Goal: Transaction & Acquisition: Purchase product/service

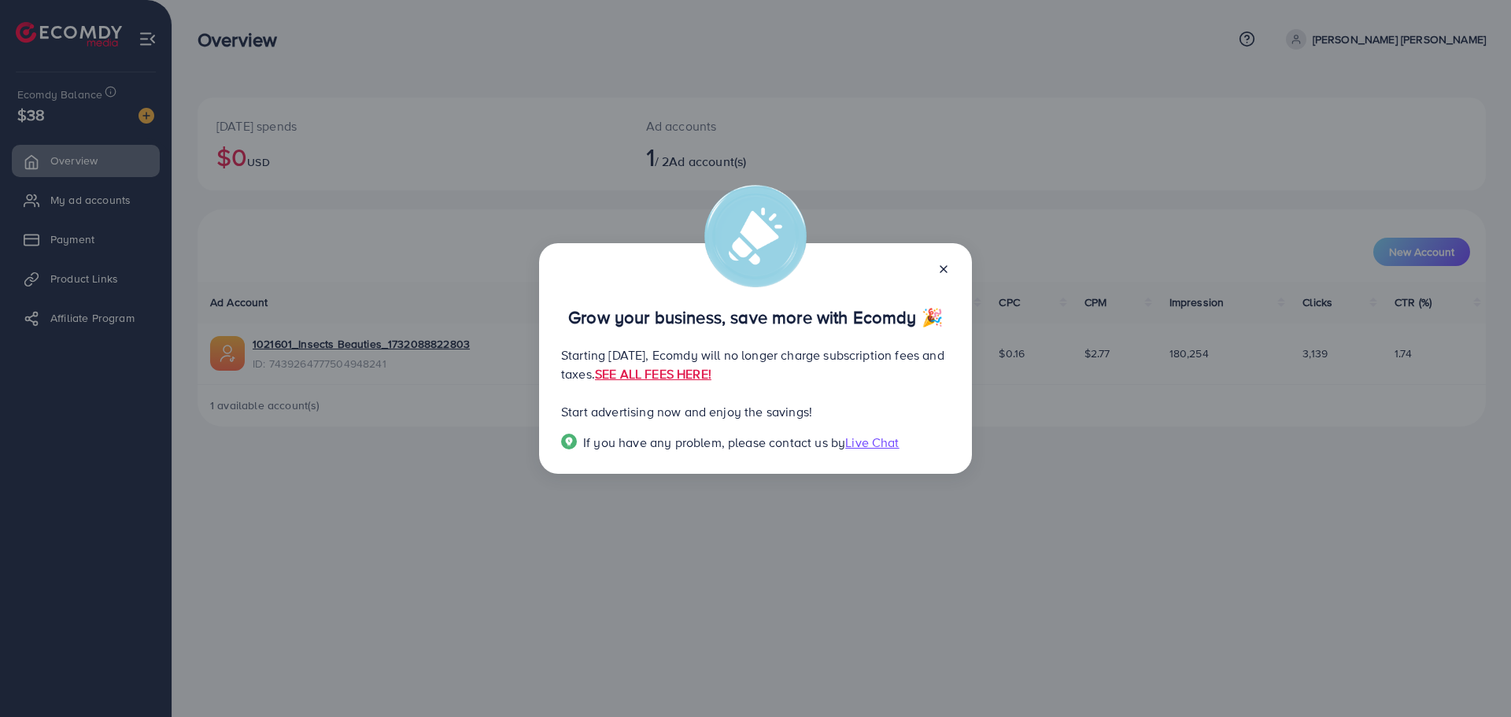
click at [946, 263] on icon at bounding box center [943, 269] width 13 height 13
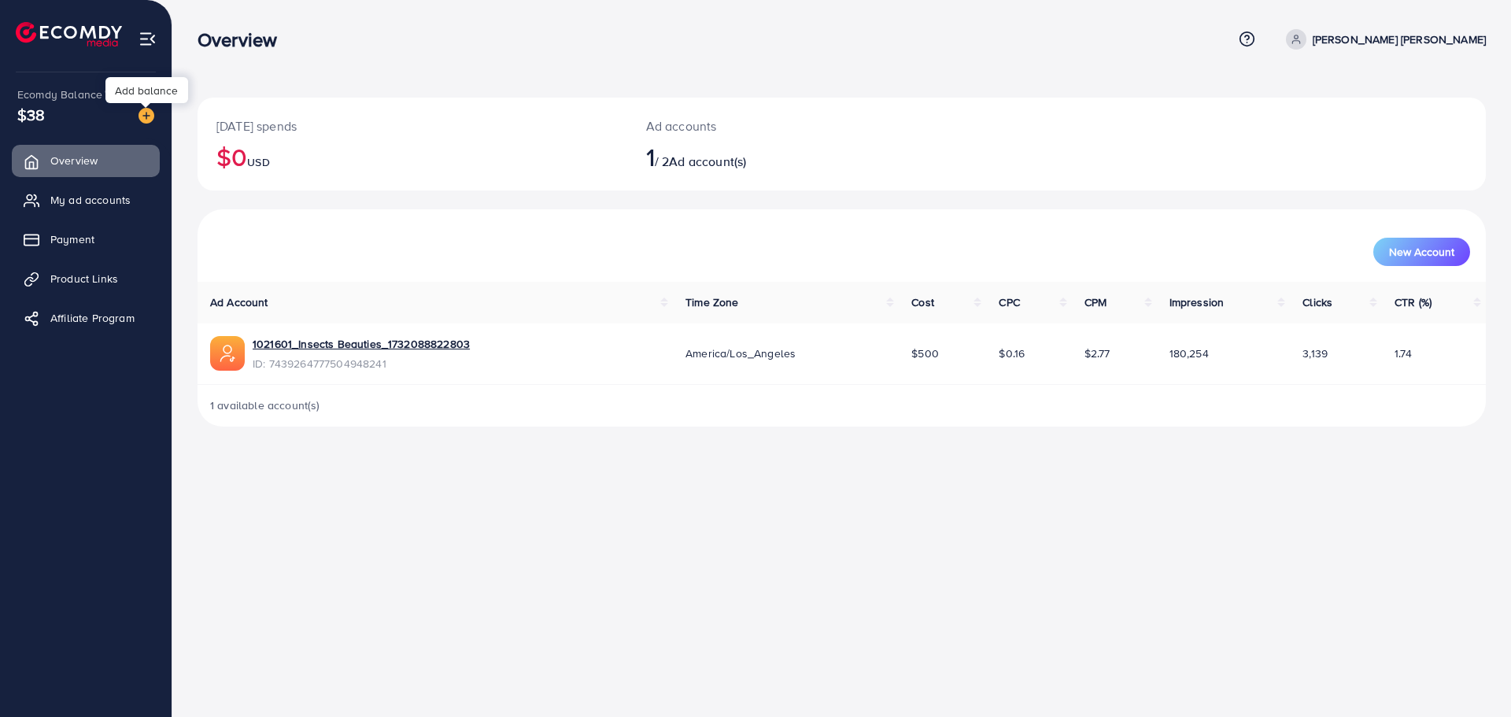
click at [151, 113] on img at bounding box center [147, 116] width 16 height 16
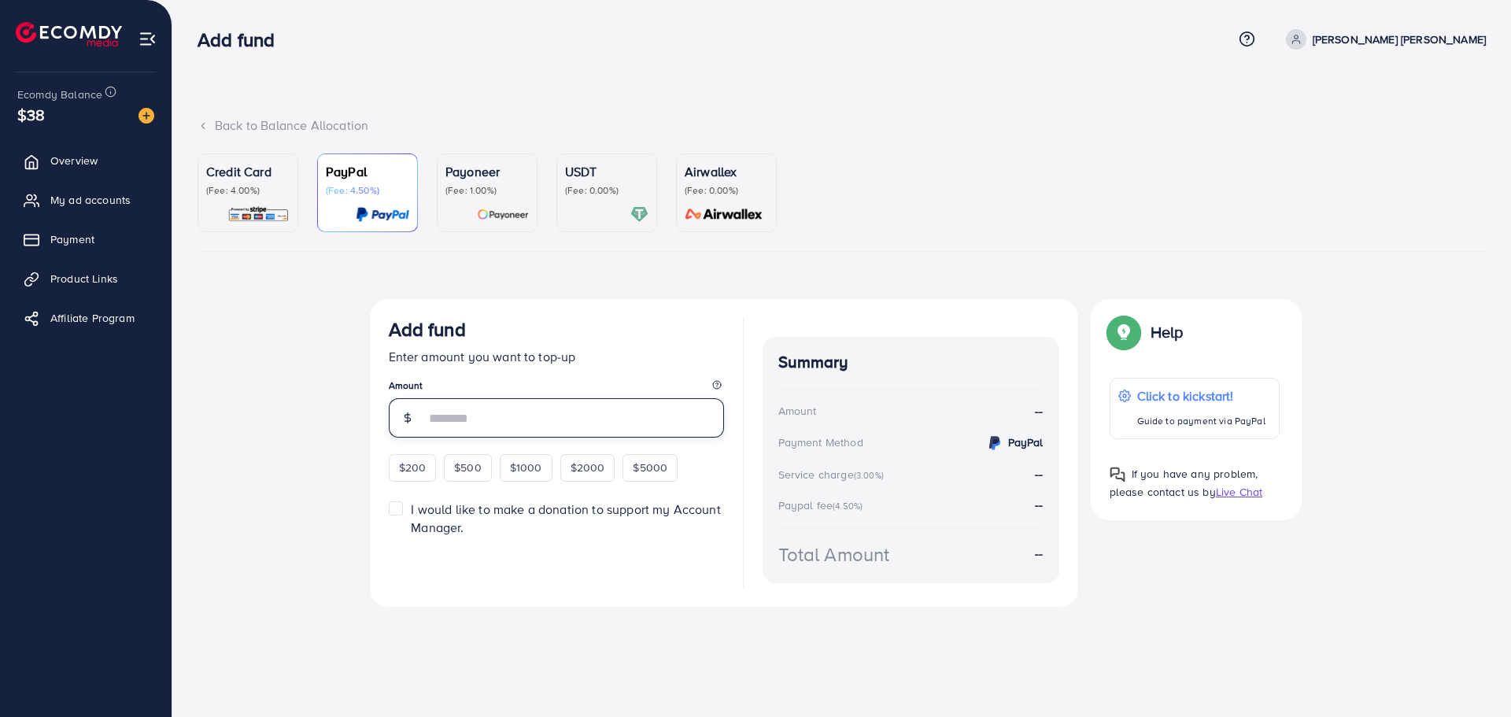
click at [457, 416] on input "number" at bounding box center [574, 417] width 299 height 39
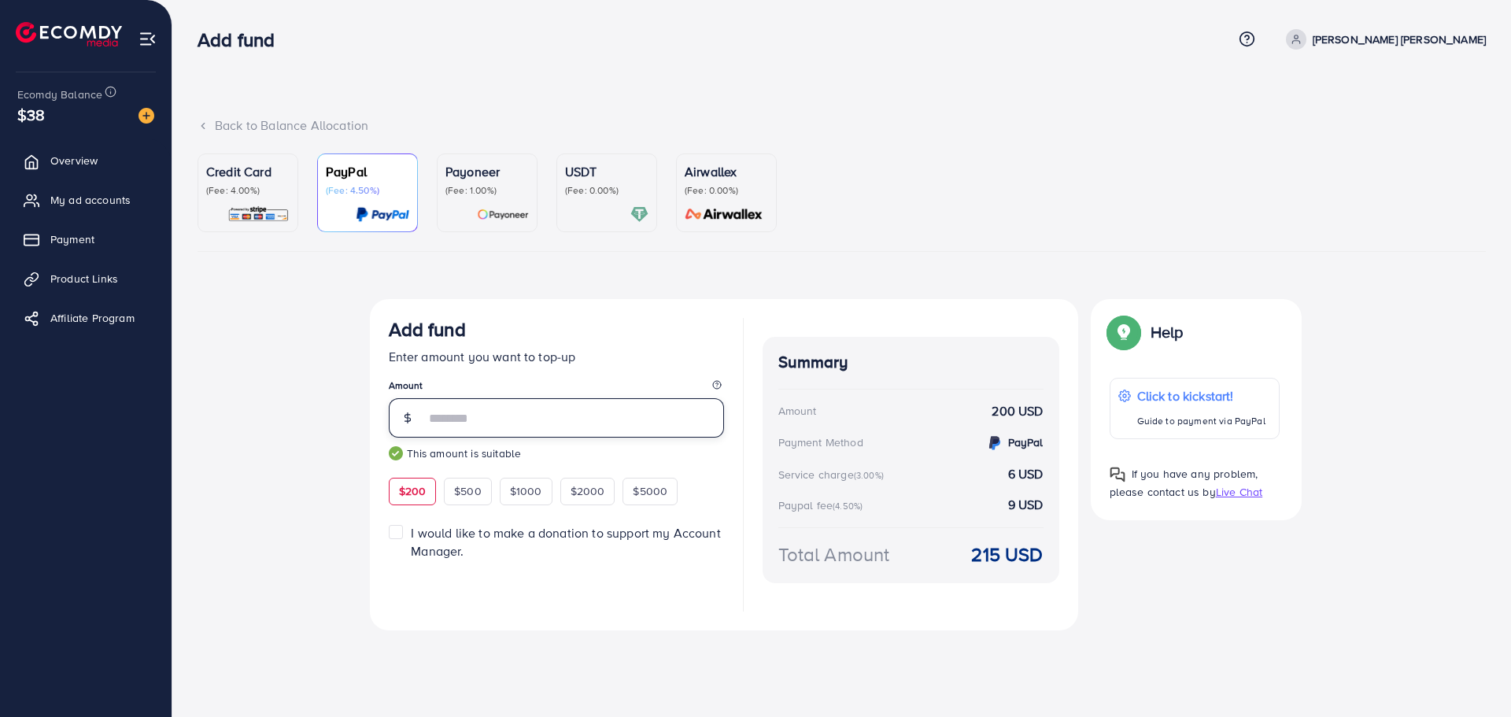
type input "***"
click at [266, 383] on div "Top-up fail! Your transaction cannot be completed with error: Summary Amount [P…" at bounding box center [842, 480] width 1289 height 363
drag, startPoint x: 443, startPoint y: 427, endPoint x: 390, endPoint y: 428, distance: 52.7
click at [390, 428] on div "***" at bounding box center [556, 417] width 335 height 39
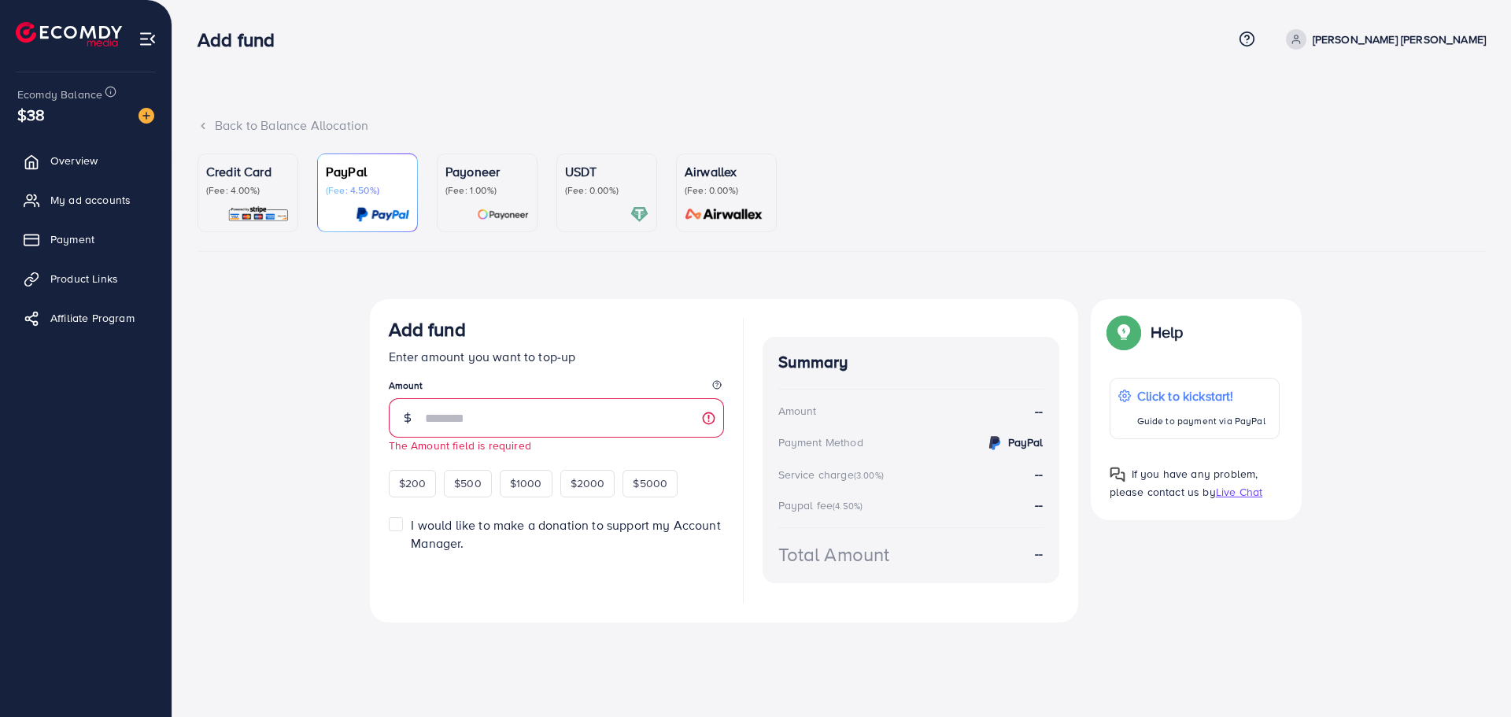
drag, startPoint x: 304, startPoint y: 367, endPoint x: 295, endPoint y: 342, distance: 25.9
click at [301, 355] on div "Top-up fail! Your transaction cannot be completed with error: Summary Amount [P…" at bounding box center [842, 476] width 1289 height 355
drag, startPoint x: 250, startPoint y: 178, endPoint x: 363, endPoint y: 181, distance: 112.6
click at [252, 177] on p "Credit Card" at bounding box center [247, 171] width 83 height 19
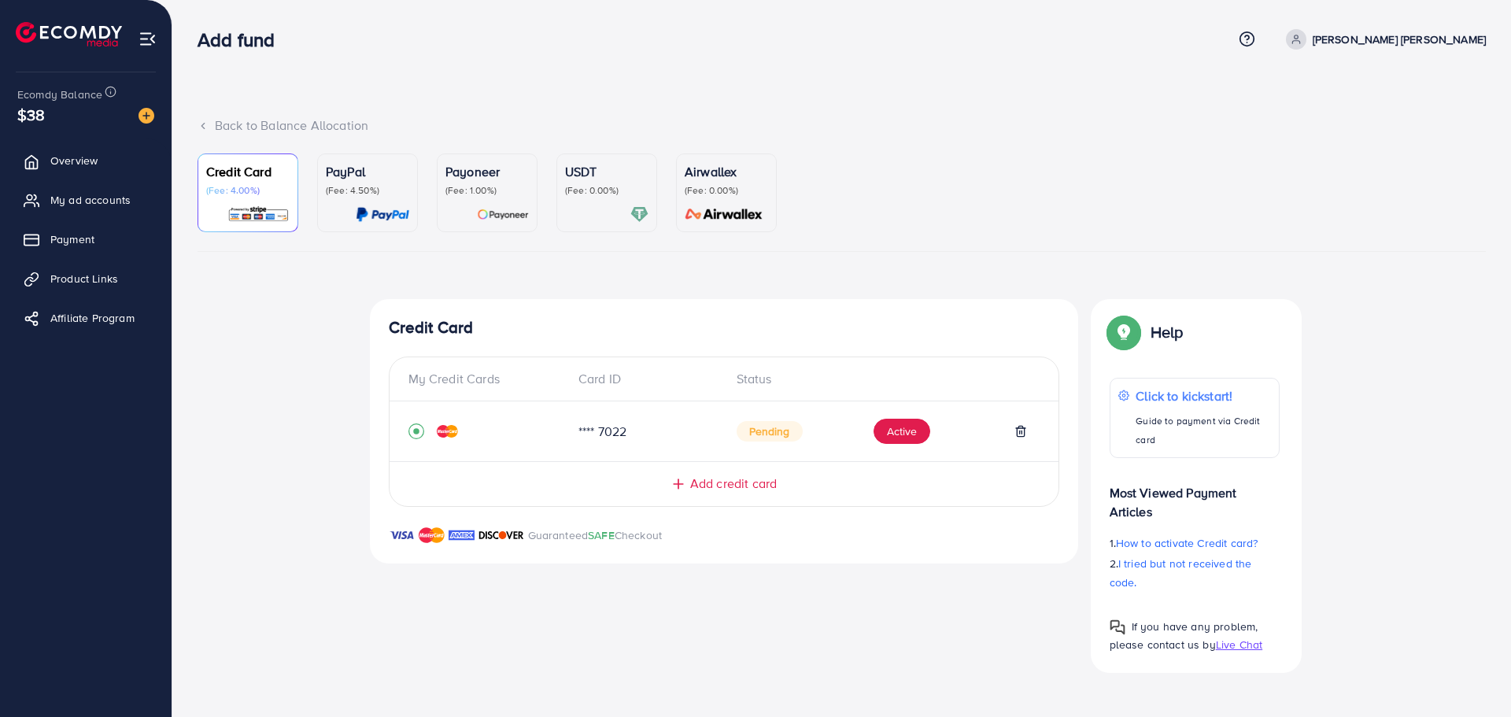
click at [481, 179] on p "Payoneer" at bounding box center [487, 171] width 83 height 19
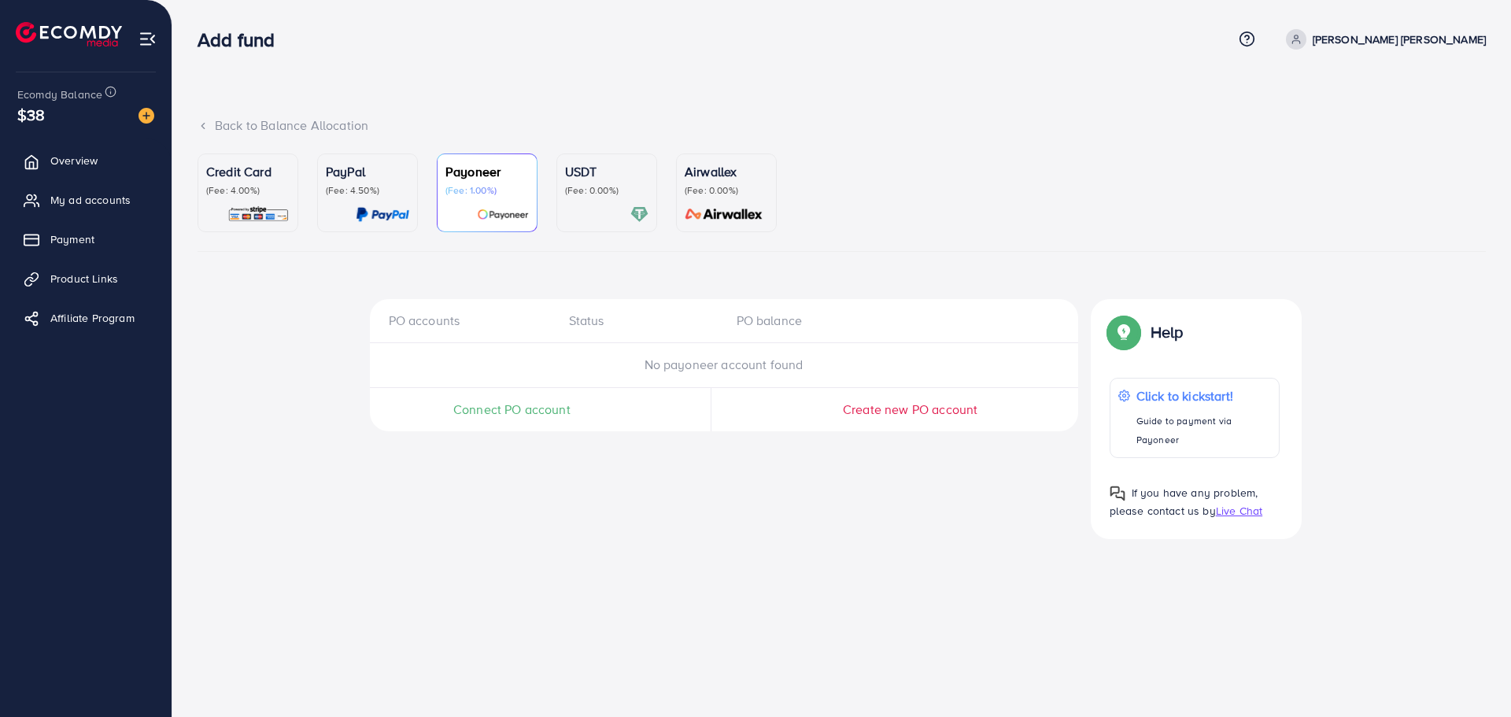
click at [534, 402] on span "Connect PO account" at bounding box center [511, 410] width 117 height 18
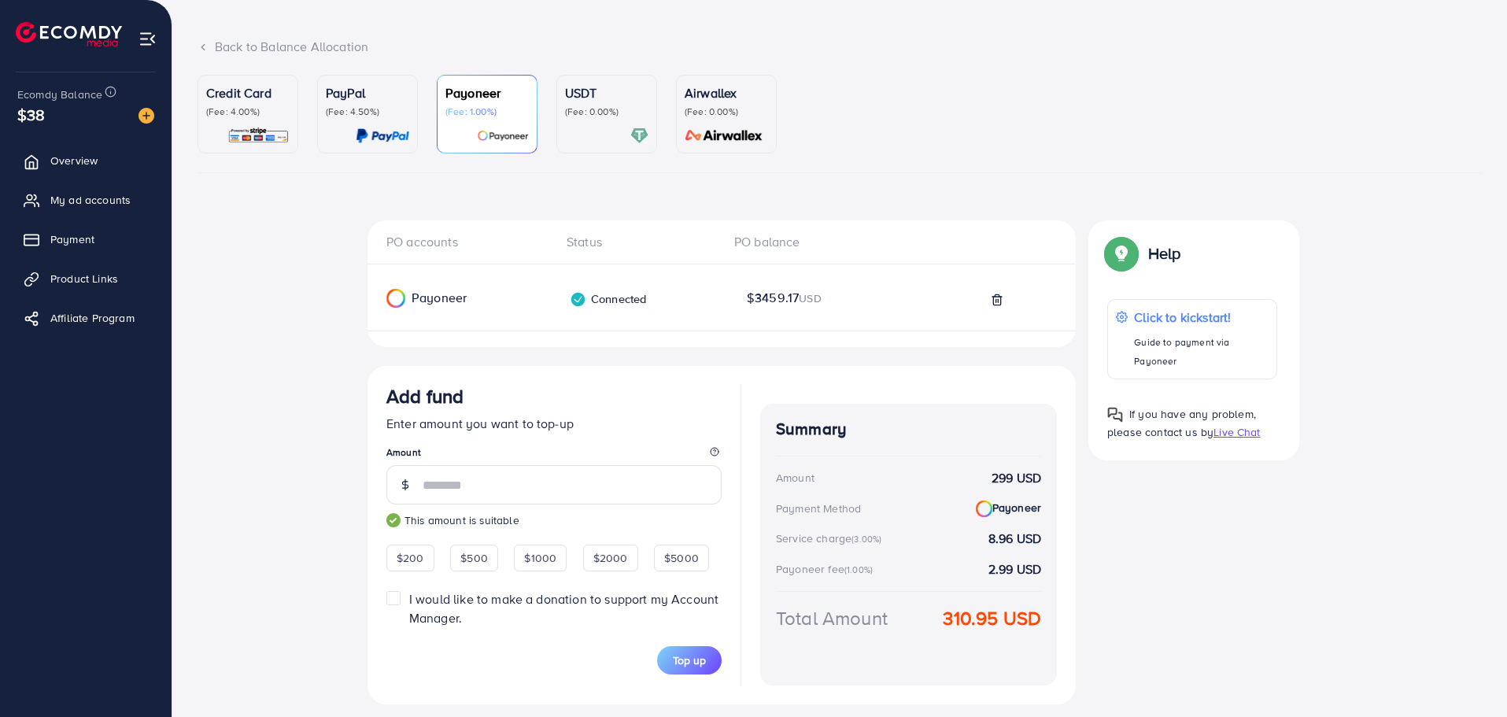
scroll to position [44, 0]
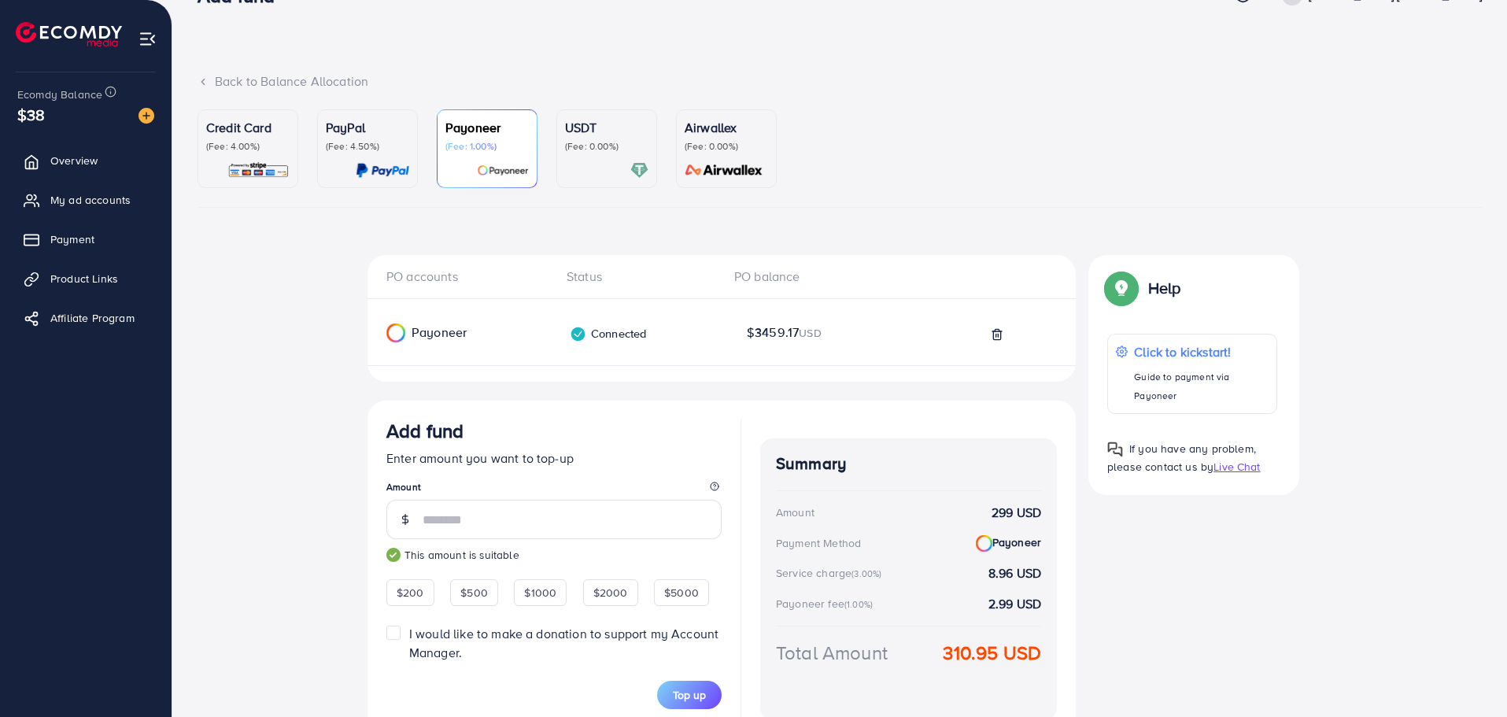
click at [693, 648] on label "I would like to make a donation to support my Account Manager." at bounding box center [565, 643] width 312 height 36
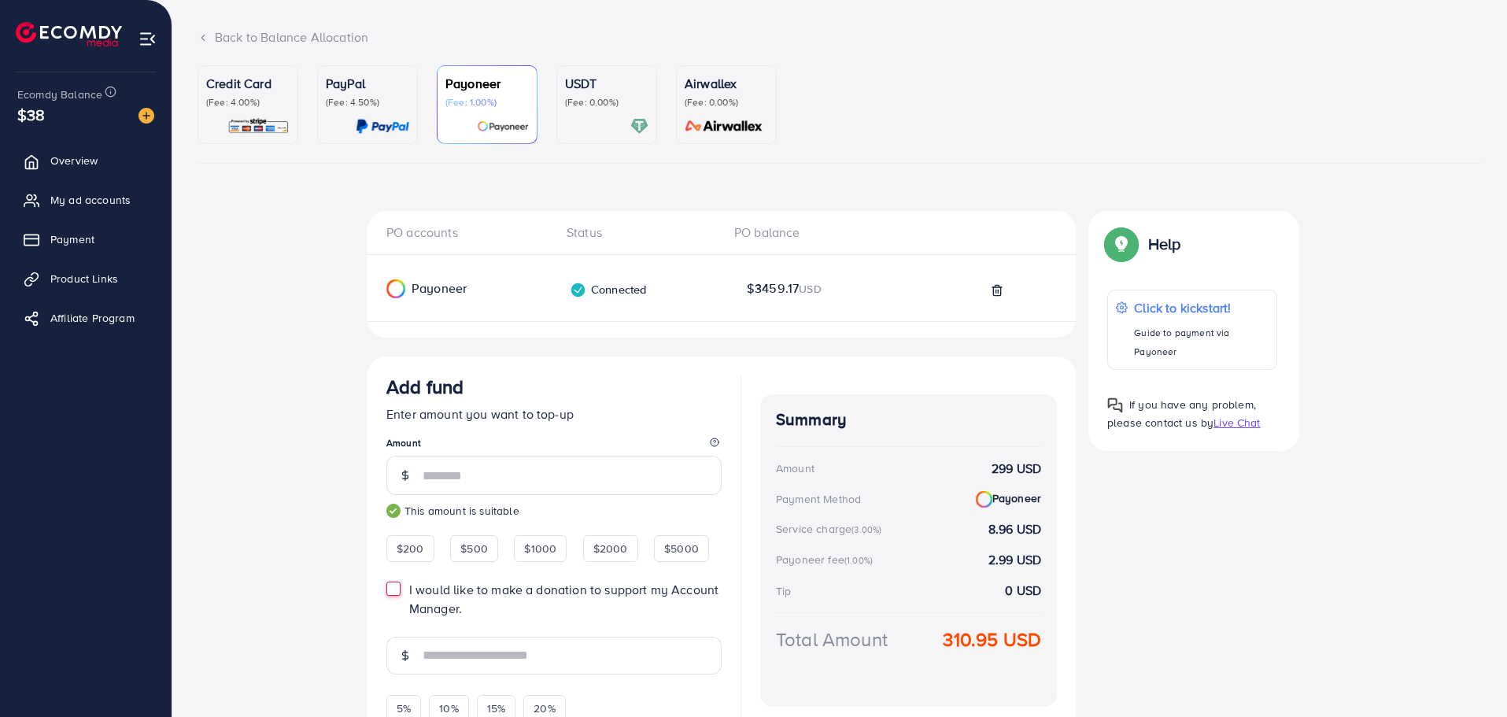
scroll to position [123, 0]
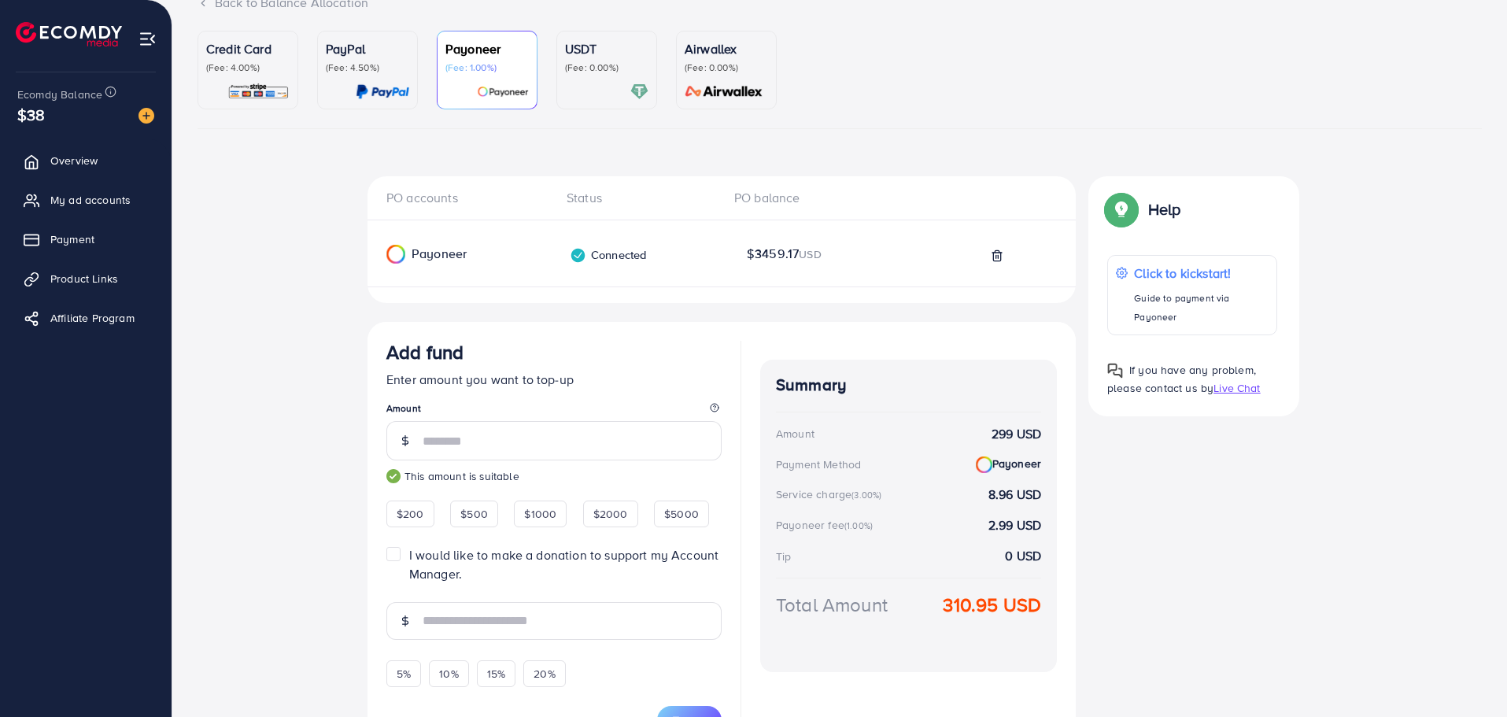
click at [232, 658] on div "PO accounts Status PO balance Payoneer Connected Payoneer balance $3459.17 USD …" at bounding box center [840, 480] width 1285 height 608
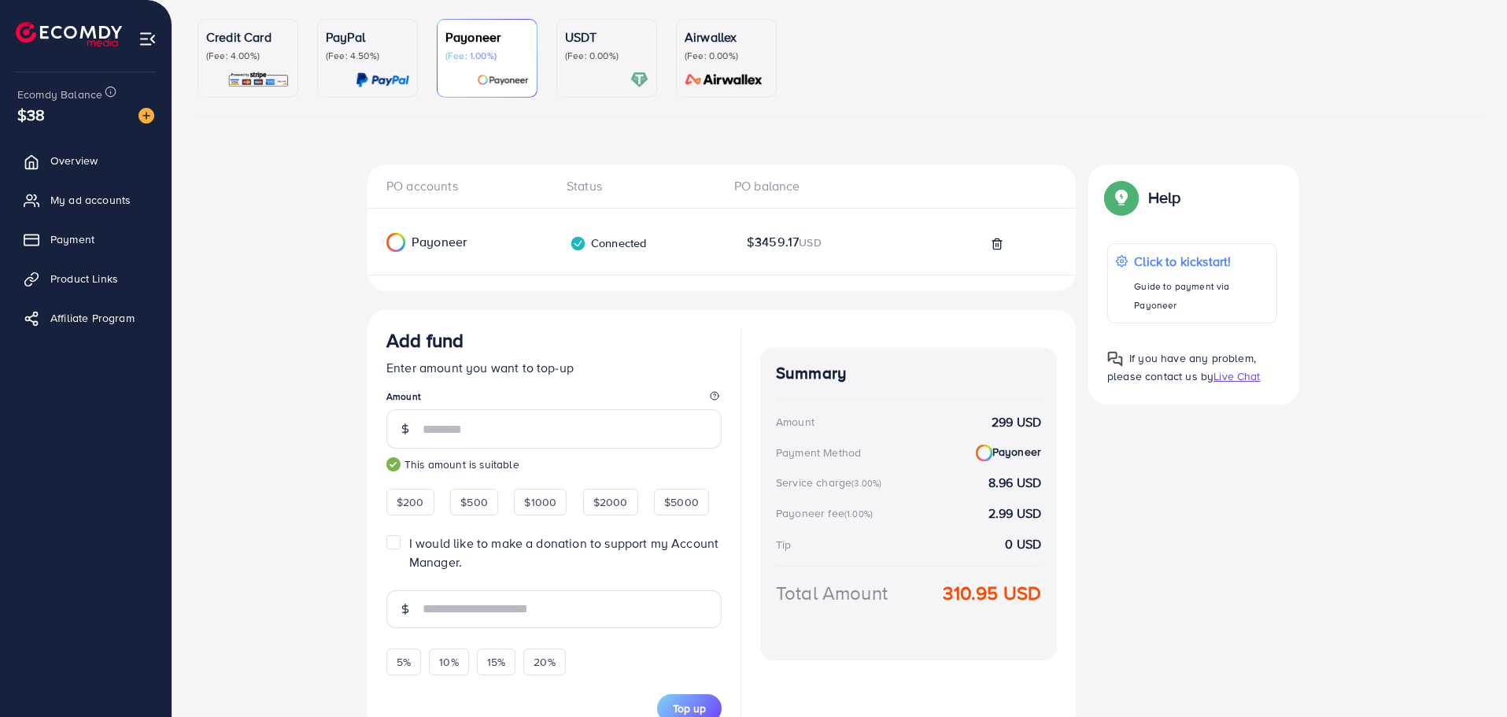
scroll to position [202, 0]
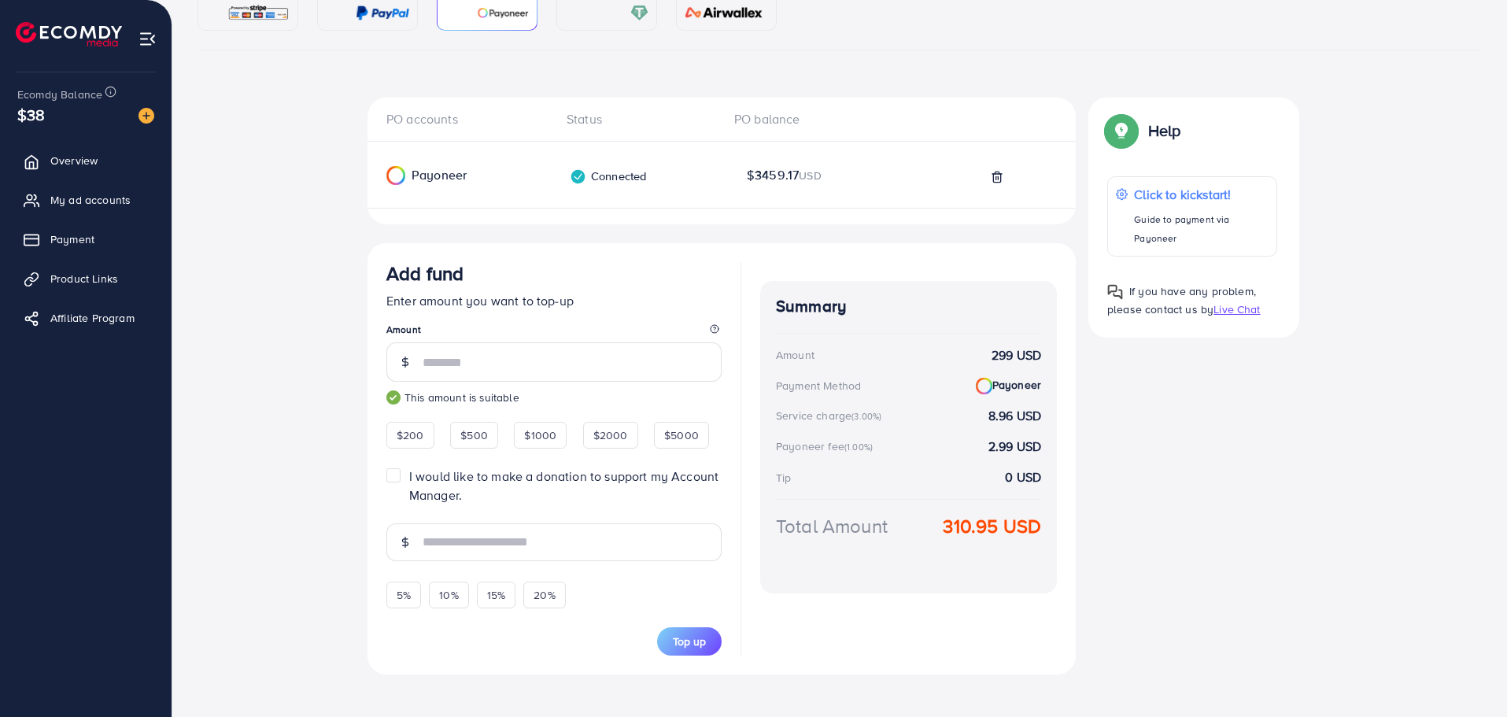
click at [409, 479] on label "I would like to make a donation to support my Account Manager." at bounding box center [565, 486] width 312 height 36
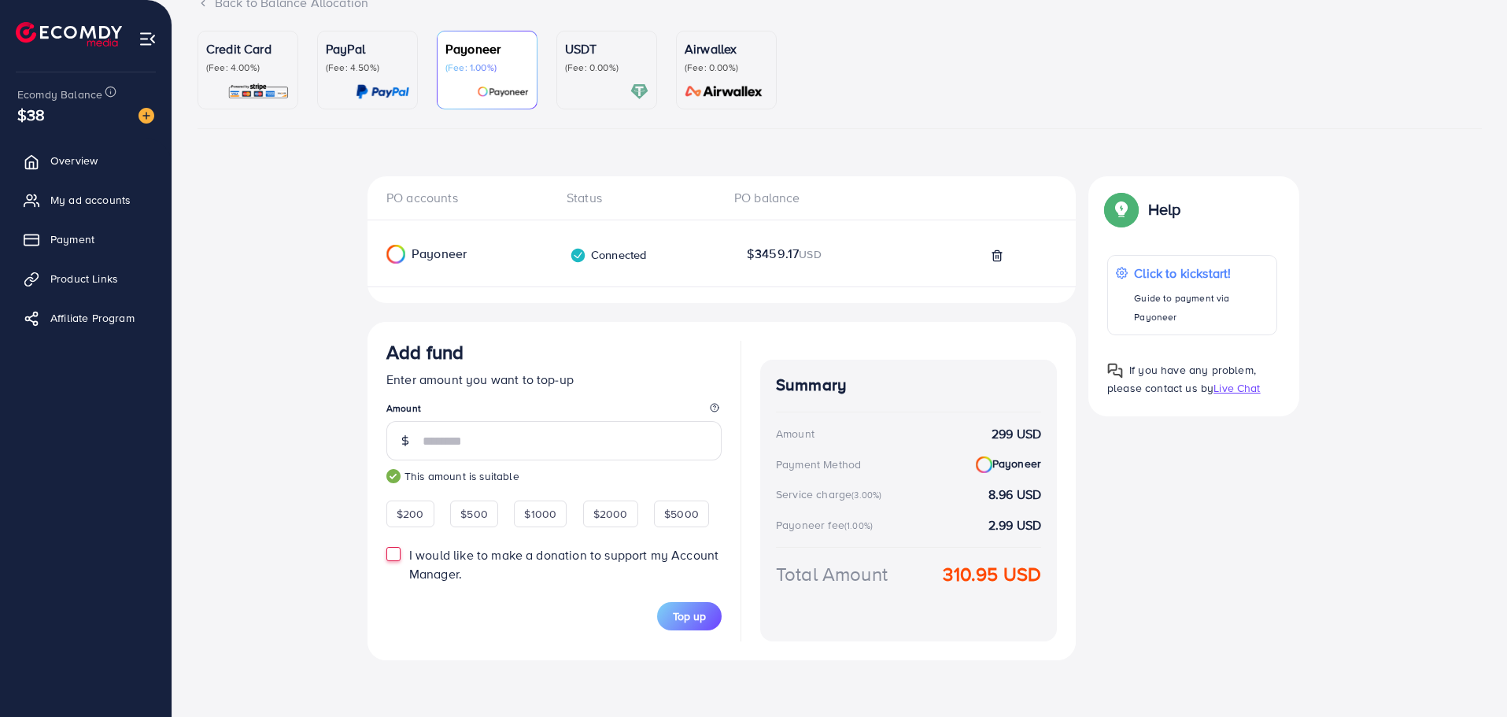
scroll to position [123, 0]
click at [453, 442] on input "***" at bounding box center [572, 440] width 299 height 39
type input "*"
type input "***"
click at [231, 618] on div "PO accounts Status PO balance Payoneer Connected Payoneer balance $3459.17 USD …" at bounding box center [840, 434] width 1285 height 516
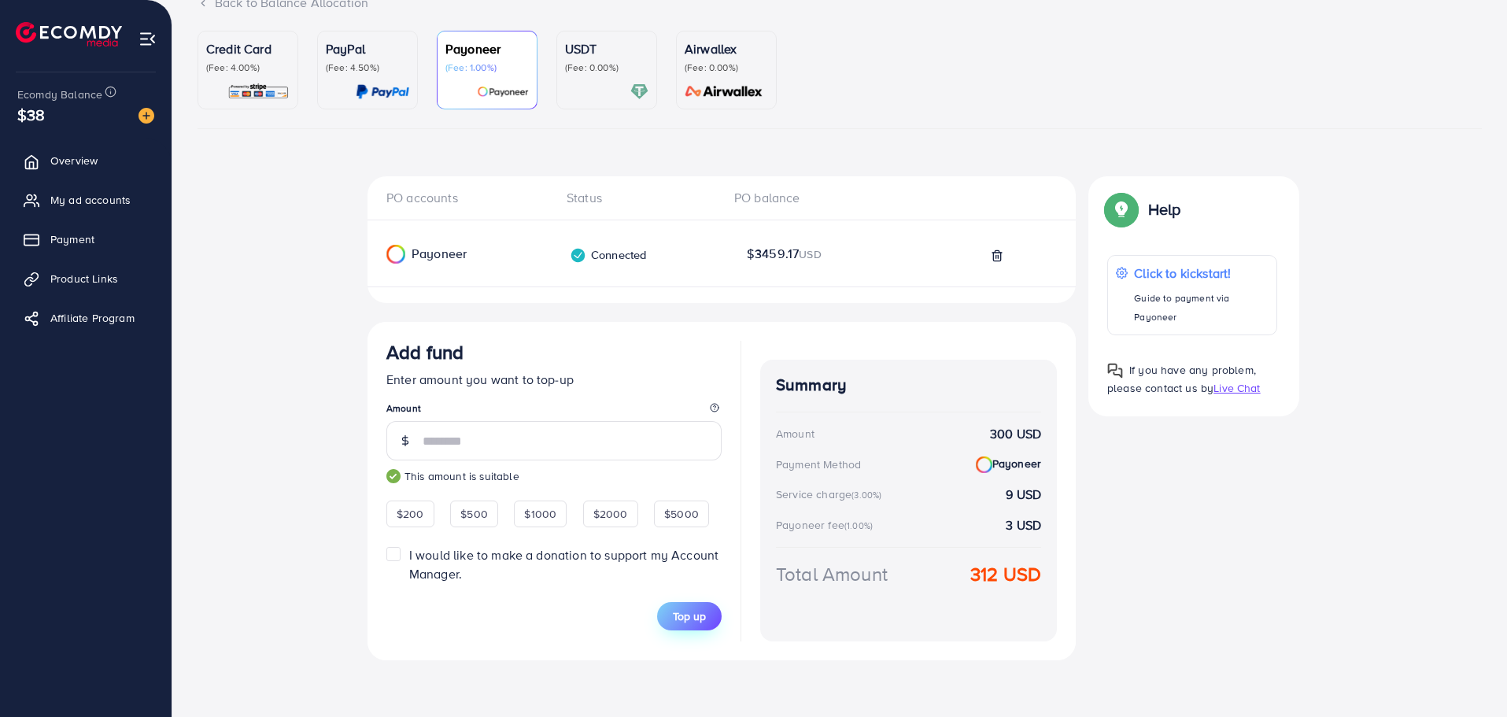
click at [690, 612] on span "Top up" at bounding box center [689, 616] width 33 height 16
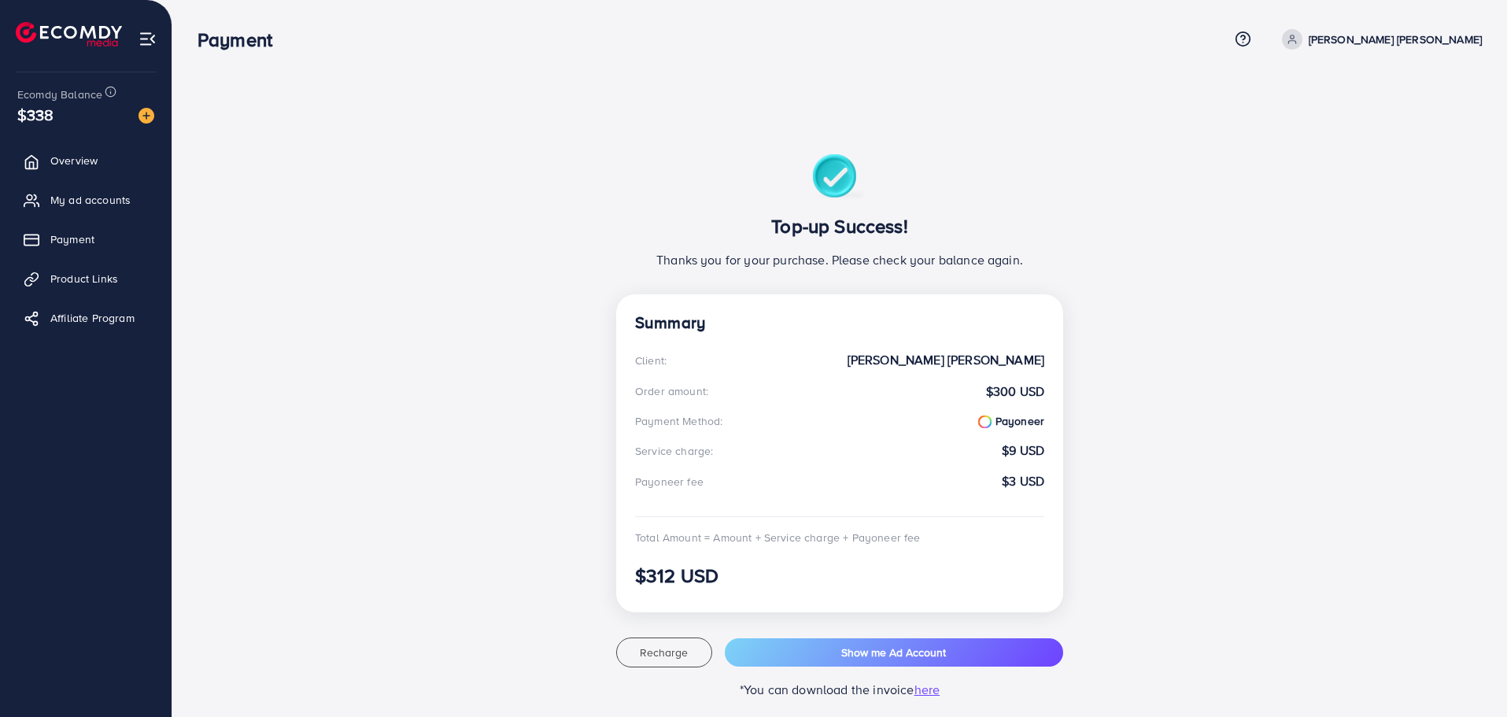
click at [888, 626] on div "Top-up Success! Thanks you for your purchase. Please check your balance again. …" at bounding box center [840, 432] width 472 height 557
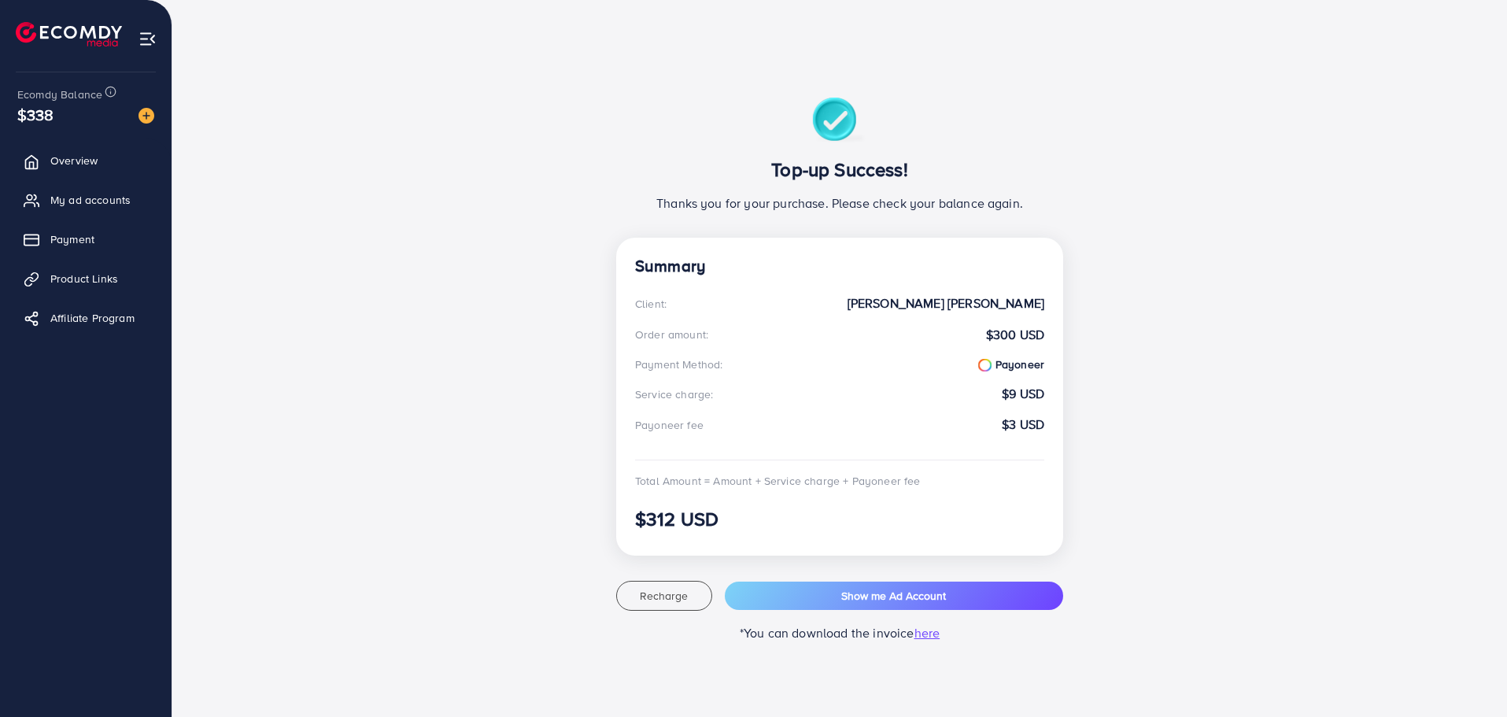
scroll to position [57, 0]
click at [1113, 597] on div "Top-up Success! Thanks you for your purchase. Please check your balance again. …" at bounding box center [839, 375] width 1133 height 633
